Goal: Task Accomplishment & Management: Use online tool/utility

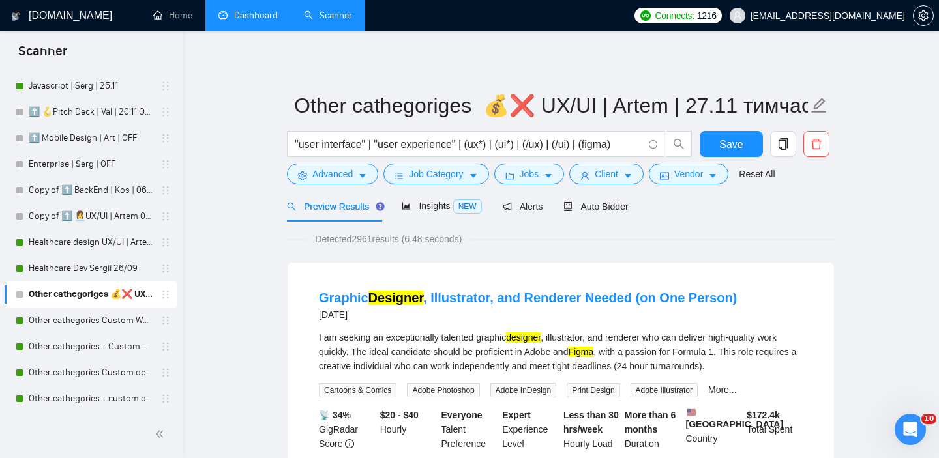
click at [260, 19] on link "Dashboard" at bounding box center [247, 15] width 59 height 11
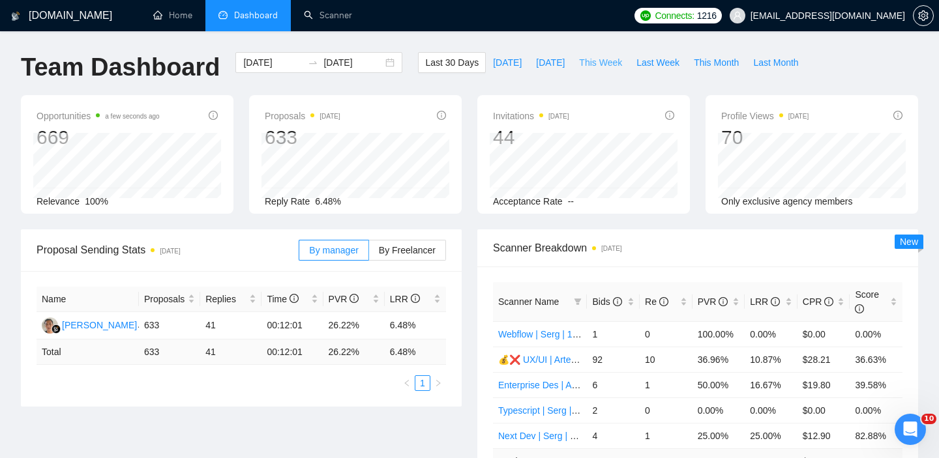
click at [610, 65] on span "This Week" at bounding box center [600, 62] width 43 height 14
type input "[DATE]"
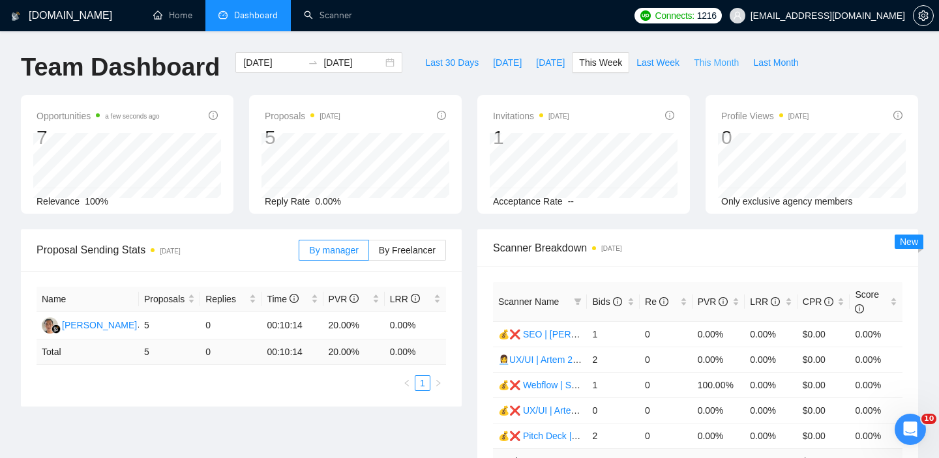
click at [715, 59] on span "This Month" at bounding box center [716, 62] width 45 height 14
type input "[DATE]"
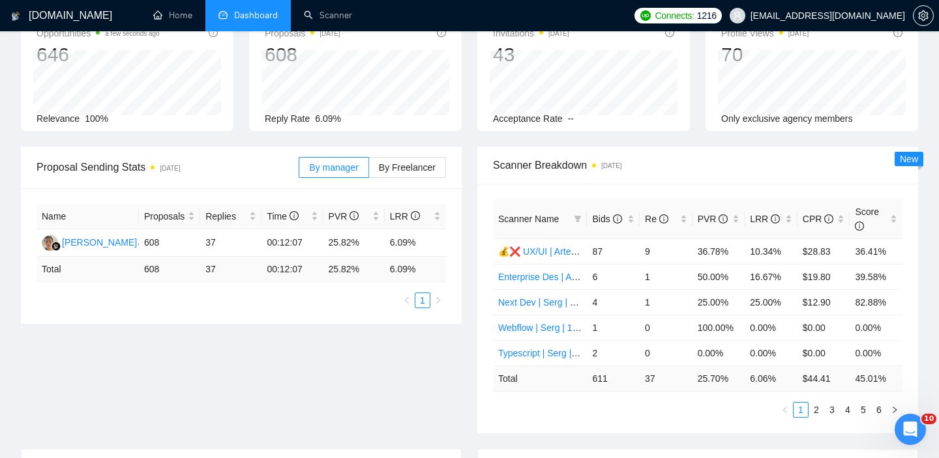
scroll to position [143, 0]
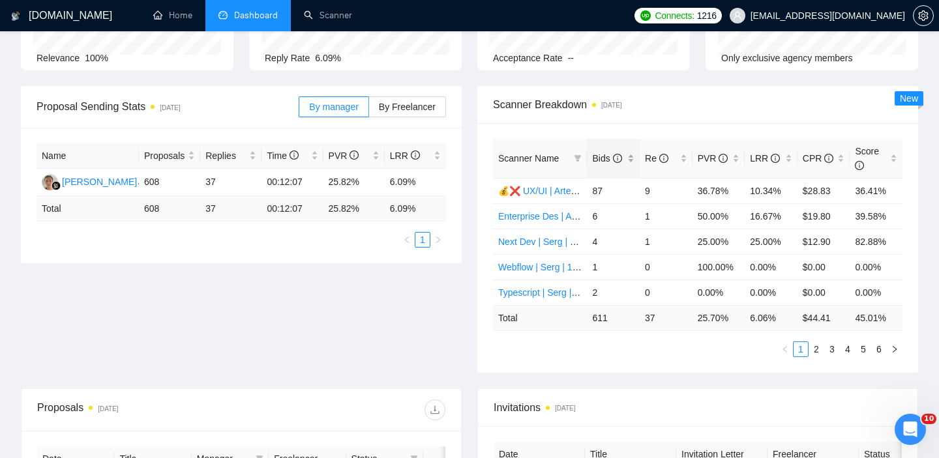
click at [632, 162] on div "Bids" at bounding box center [613, 158] width 42 height 14
click at [820, 351] on link "2" at bounding box center [816, 349] width 14 height 14
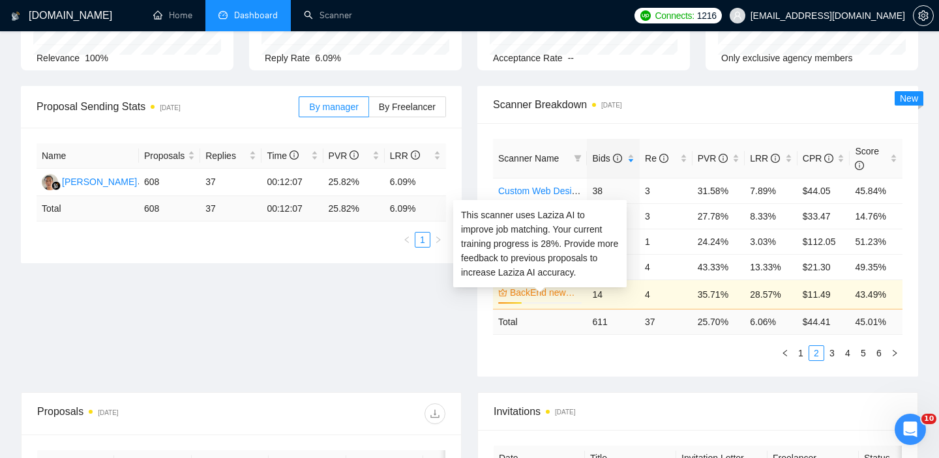
click at [534, 295] on link "BackEnd newbies + 💰❌ | Kos | 06.05" at bounding box center [544, 293] width 69 height 14
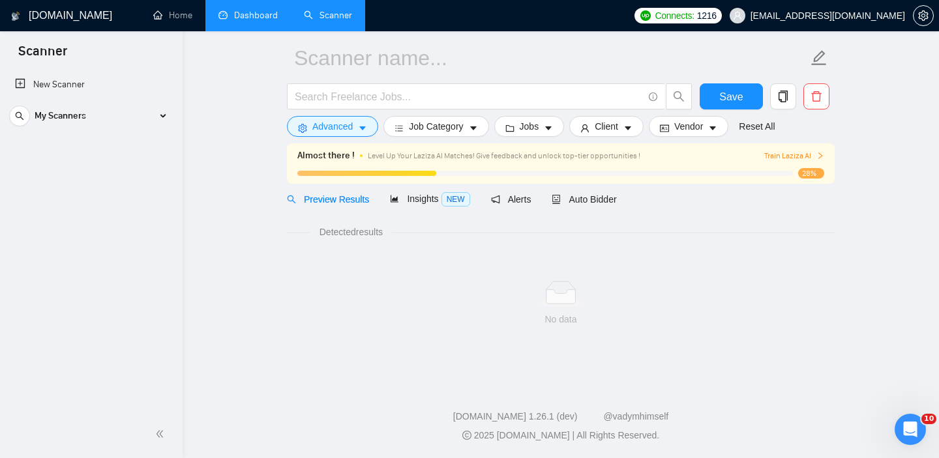
scroll to position [7, 0]
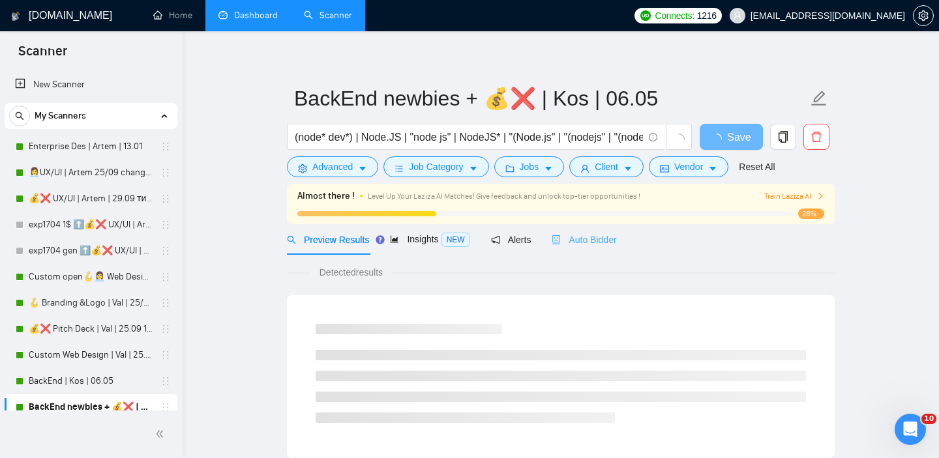
click at [594, 252] on div "Auto Bidder" at bounding box center [583, 239] width 65 height 31
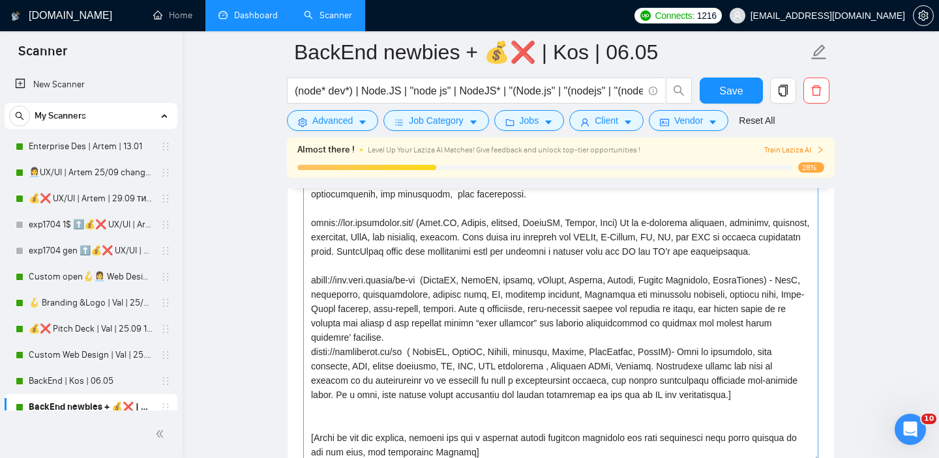
scroll to position [1495, 0]
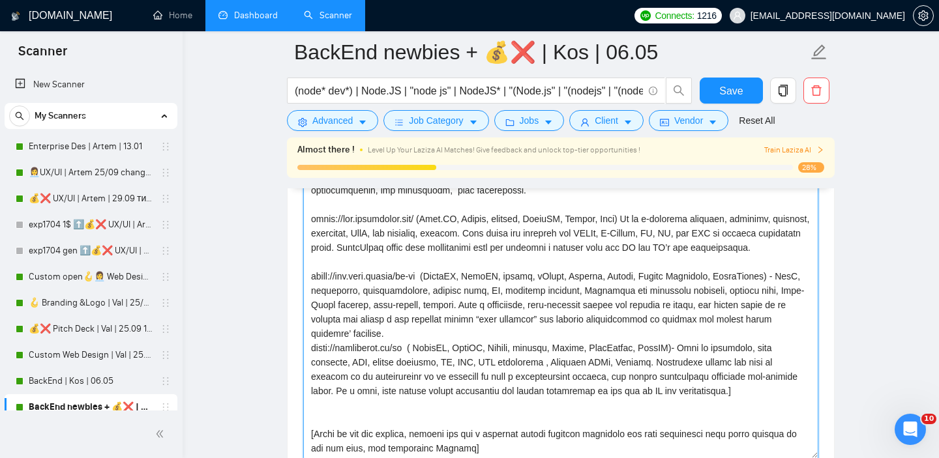
click at [311, 318] on textarea "Cover letter template:" at bounding box center [560, 312] width 515 height 293
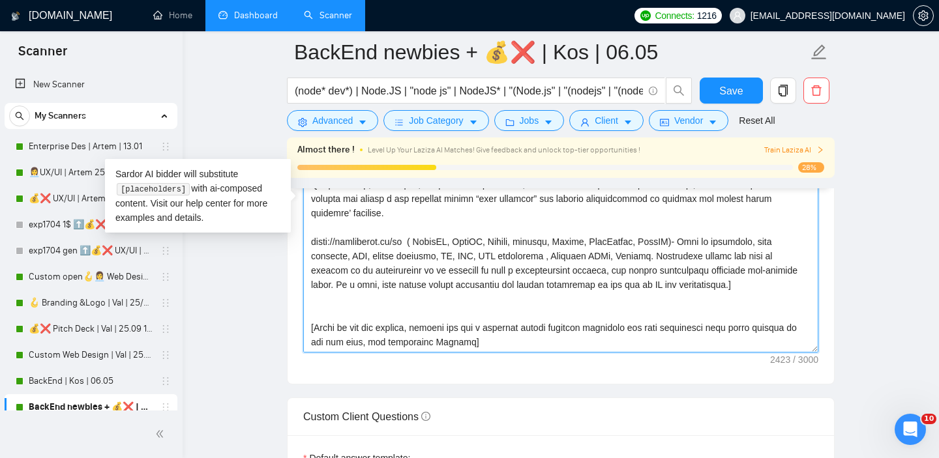
scroll to position [1602, 0]
type textarea "Lor ipsum! D sit ametc adipisci. E sedd e temp incidid utlaboreet dolo: [Magn 3…"
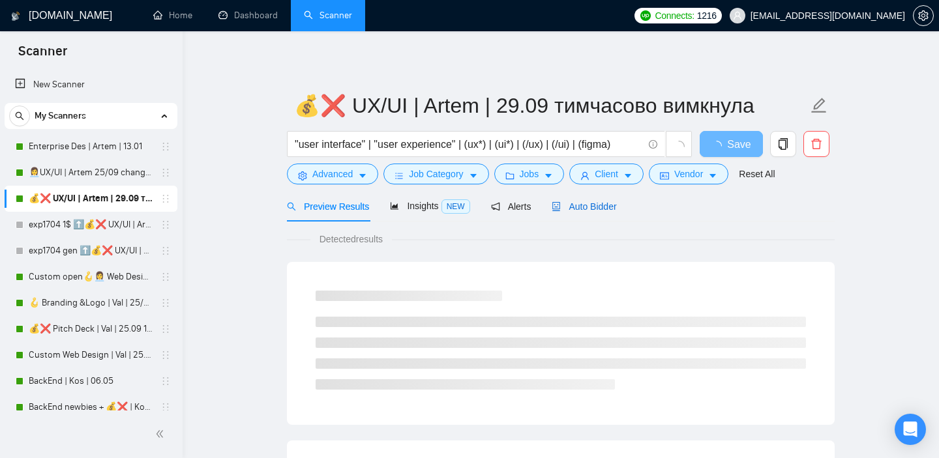
click at [604, 205] on span "Auto Bidder" at bounding box center [583, 206] width 65 height 10
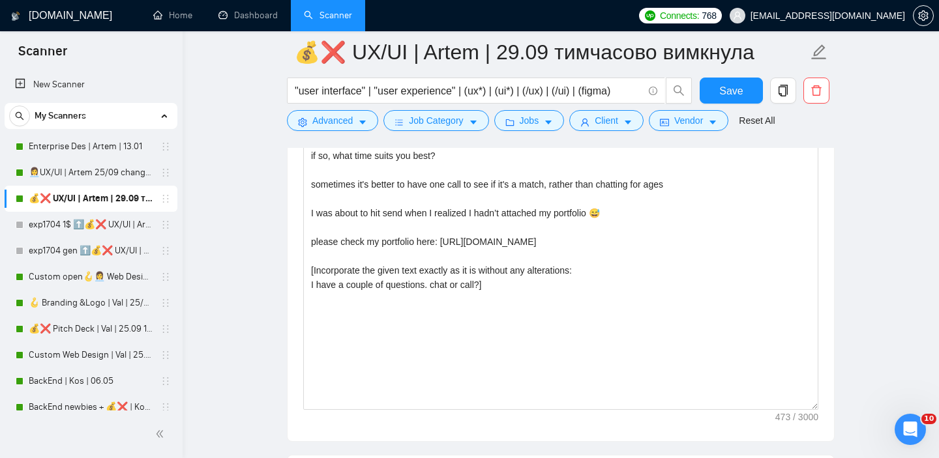
scroll to position [1527, 0]
